Goal: Information Seeking & Learning: Learn about a topic

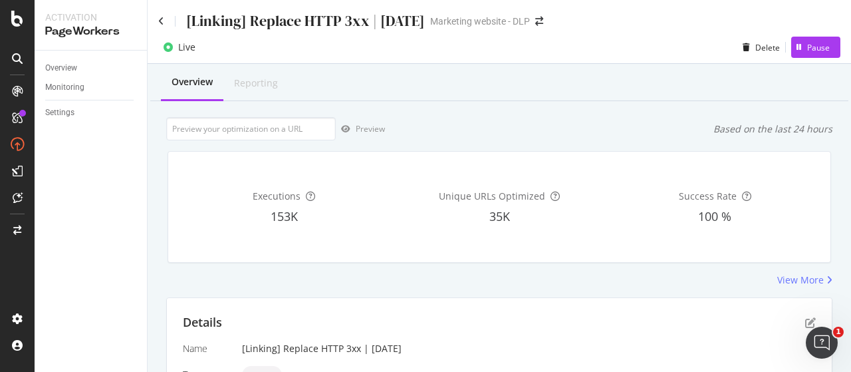
scroll to position [111, 0]
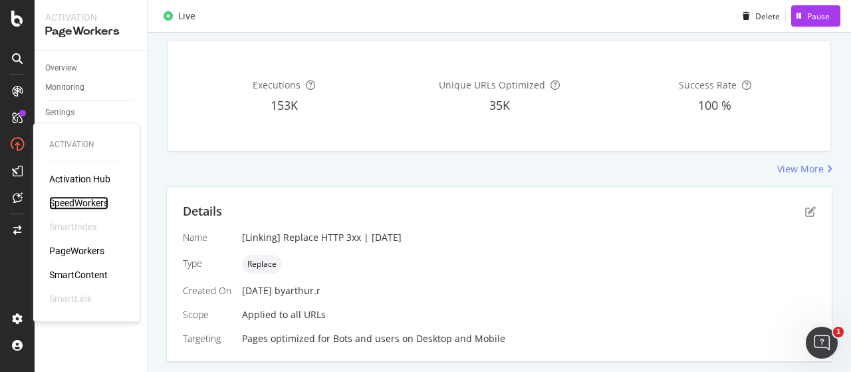
click at [66, 203] on div "SpeedWorkers" at bounding box center [78, 202] width 59 height 13
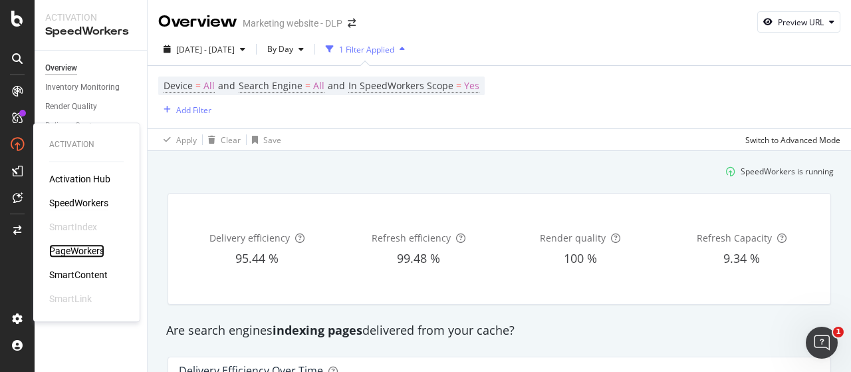
click at [73, 247] on div "PageWorkers" at bounding box center [76, 250] width 55 height 13
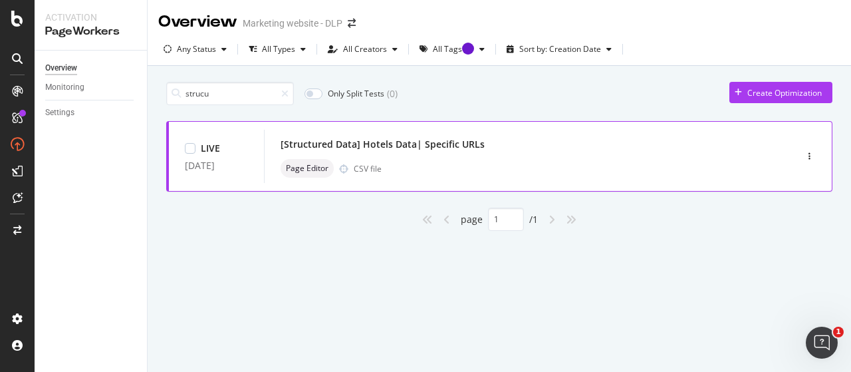
click at [462, 154] on div "[Structured Data] Hotels Data| Specific URLs Page Editor CSV file" at bounding box center [510, 156] width 459 height 43
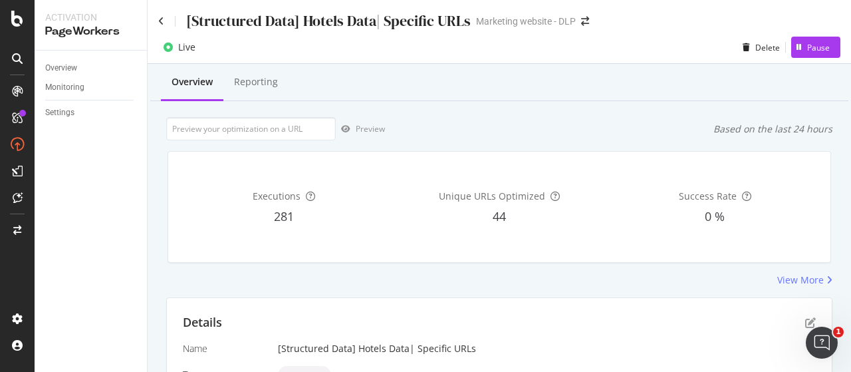
scroll to position [1, 0]
click at [266, 80] on div "Reporting" at bounding box center [256, 80] width 44 height 13
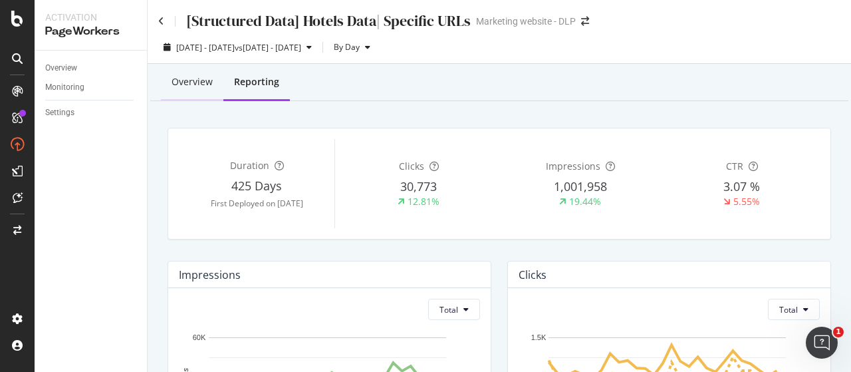
click at [198, 88] on div "Overview" at bounding box center [192, 83] width 63 height 37
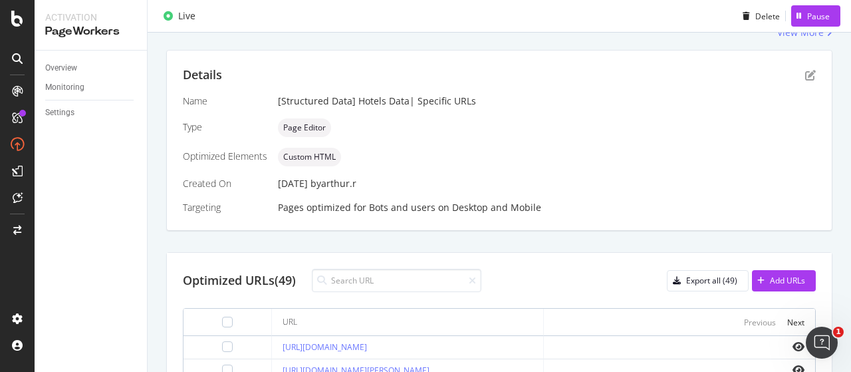
scroll to position [245, 0]
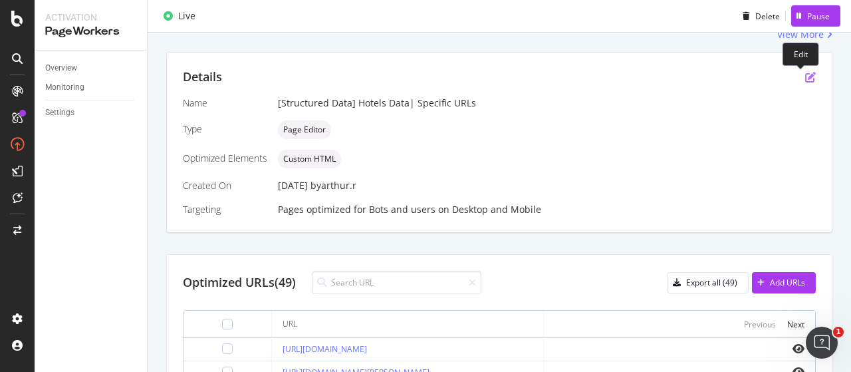
click at [805, 78] on icon "pen-to-square" at bounding box center [810, 77] width 11 height 11
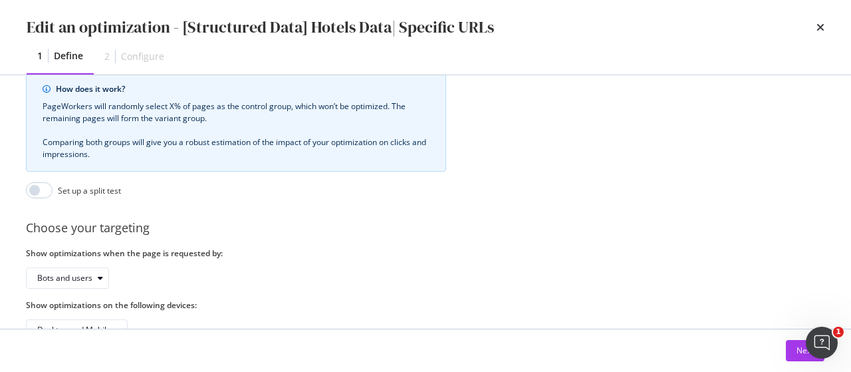
scroll to position [436, 1]
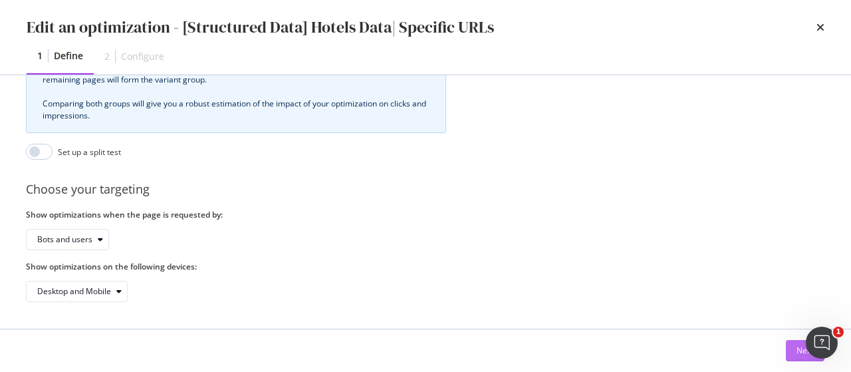
click at [791, 354] on button "Next" at bounding box center [805, 350] width 39 height 21
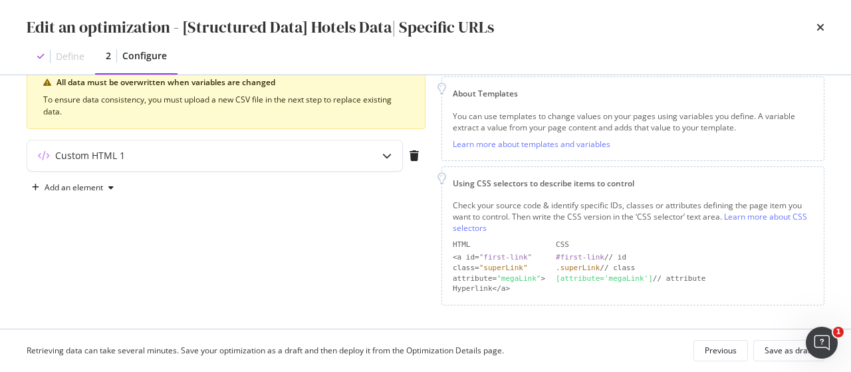
scroll to position [162, 0]
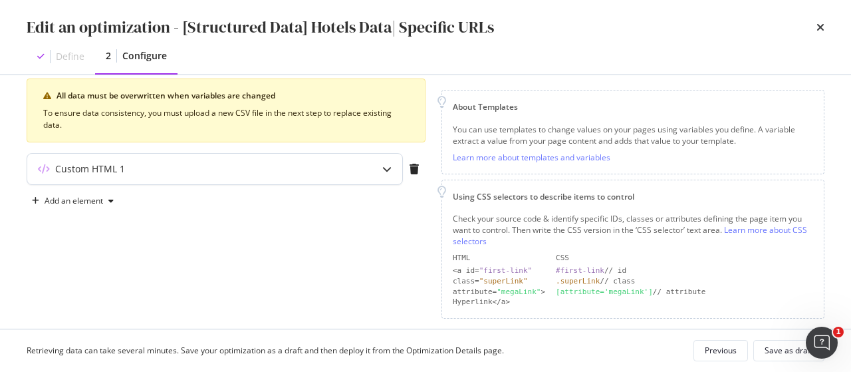
click at [386, 168] on icon "modal" at bounding box center [386, 168] width 9 height 9
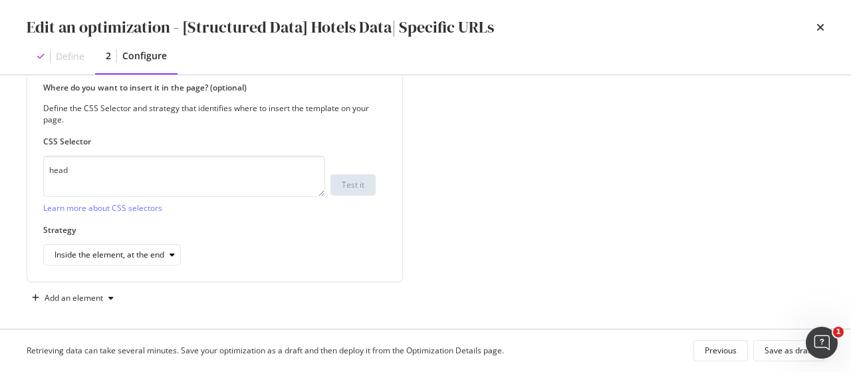
scroll to position [0, 0]
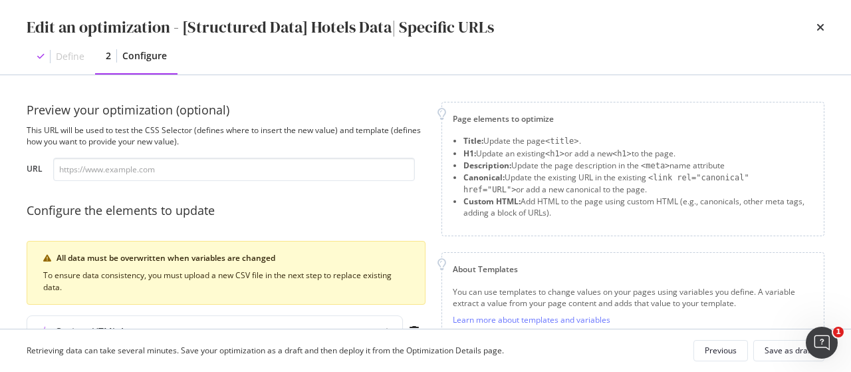
click at [822, 28] on icon "times" at bounding box center [821, 27] width 8 height 11
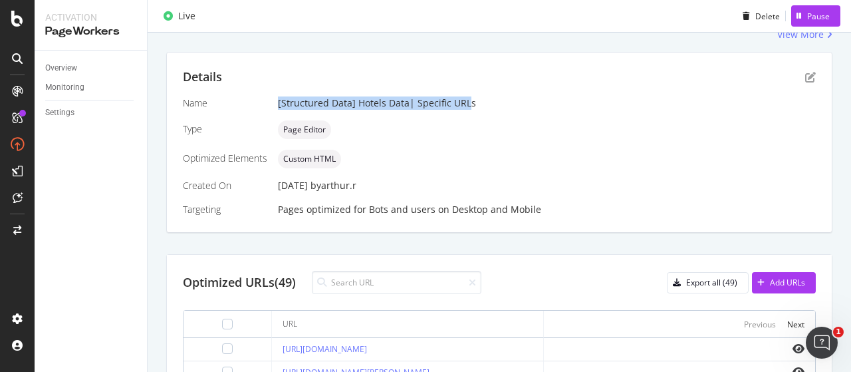
drag, startPoint x: 269, startPoint y: 101, endPoint x: 467, endPoint y: 91, distance: 198.4
click at [467, 91] on div "Details Name [Structured Data] Hotels Data| Specific URLs Type Page Editor Opti…" at bounding box center [499, 143] width 665 height 180
drag, startPoint x: 476, startPoint y: 96, endPoint x: 279, endPoint y: 96, distance: 196.9
click at [279, 96] on div "[Structured Data] Hotels Data| Specific URLs" at bounding box center [547, 102] width 538 height 13
copy div "[Structured Data] Hotels Data| Specific URLs"
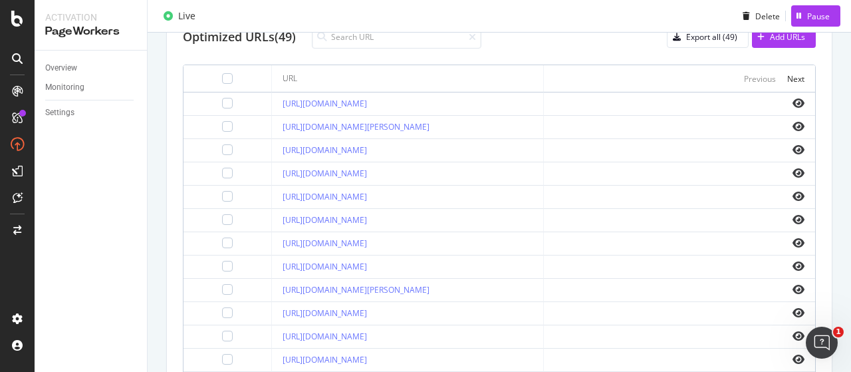
scroll to position [451, 0]
